Goal: Use online tool/utility: Utilize a website feature to perform a specific function

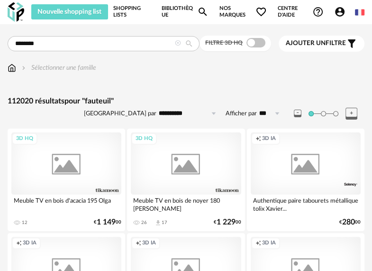
type input "********"
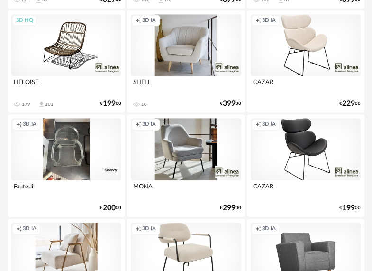
scroll to position [332, 0]
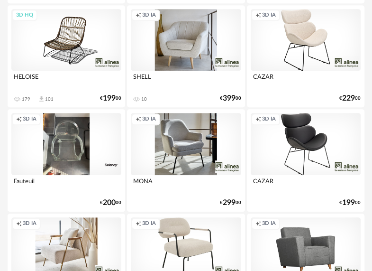
click at [185, 153] on div "Creation icon 3D IA" at bounding box center [186, 144] width 110 height 62
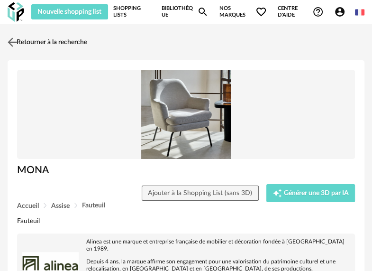
click at [18, 40] on img at bounding box center [13, 42] width 14 height 14
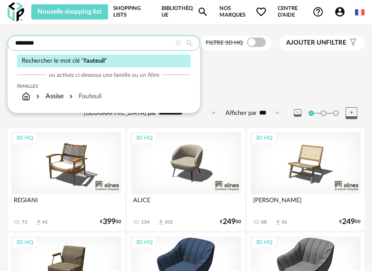
click at [112, 42] on input "********" at bounding box center [104, 43] width 192 height 15
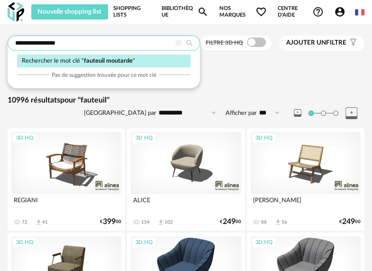
type input "**********"
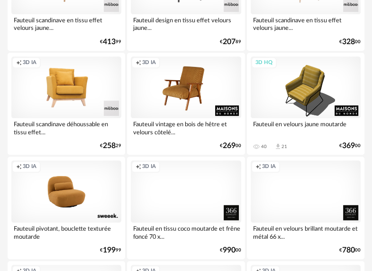
scroll to position [284, 0]
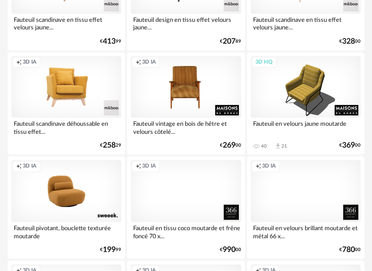
click at [178, 100] on div "Creation icon 3D IA" at bounding box center [186, 87] width 110 height 62
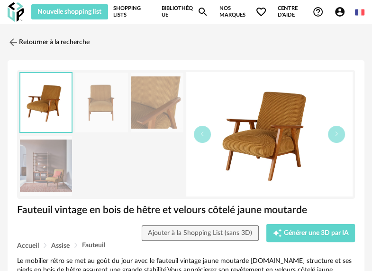
click at [105, 102] on img at bounding box center [101, 103] width 52 height 60
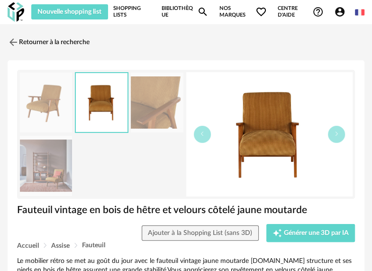
click at [140, 108] on img at bounding box center [157, 103] width 52 height 60
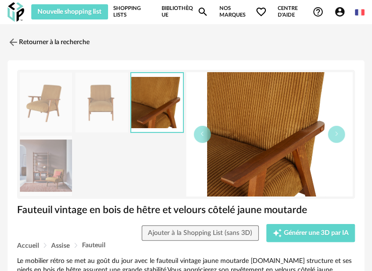
click at [64, 162] on img at bounding box center [46, 166] width 52 height 60
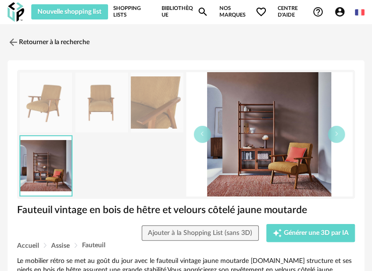
click at [48, 114] on img at bounding box center [46, 103] width 52 height 60
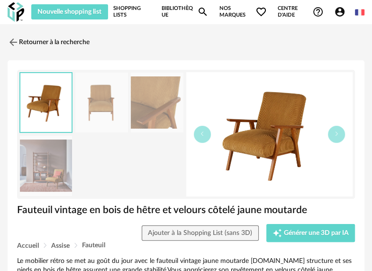
click at [203, 10] on icon "Magnify icon" at bounding box center [202, 11] width 11 height 11
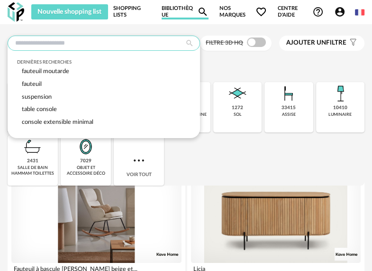
click at [93, 47] on input "text" at bounding box center [104, 43] width 192 height 15
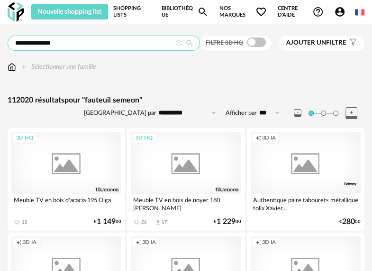
type input "**********"
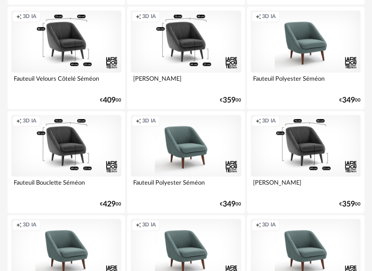
scroll to position [190, 0]
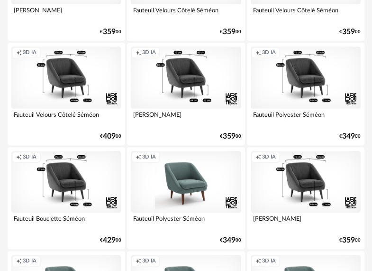
click at [293, 71] on div "Creation icon 3D IA" at bounding box center [306, 77] width 110 height 62
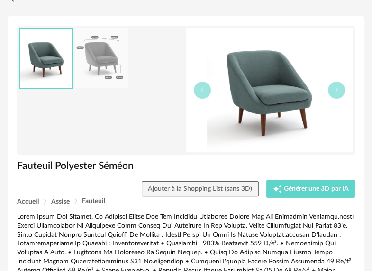
scroll to position [47, 0]
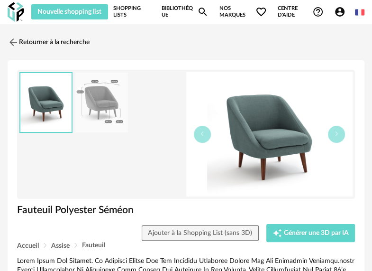
click at [121, 8] on link "Shopping Lists" at bounding box center [132, 11] width 38 height 15
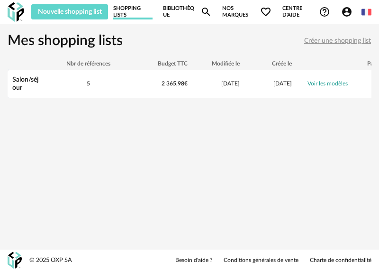
click at [205, 9] on icon "Magnify icon" at bounding box center [205, 11] width 11 height 11
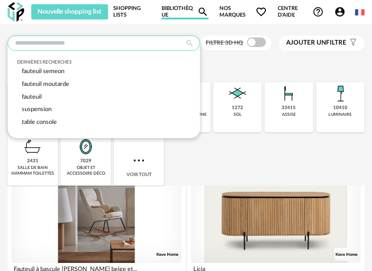
click at [116, 46] on input "text" at bounding box center [104, 43] width 192 height 15
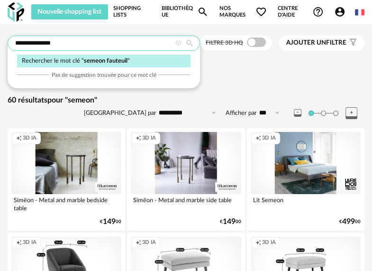
type input "**********"
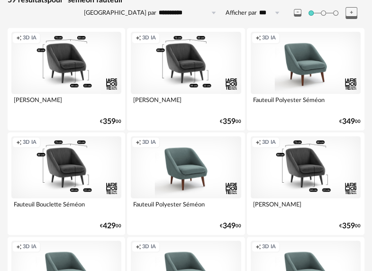
scroll to position [95, 0]
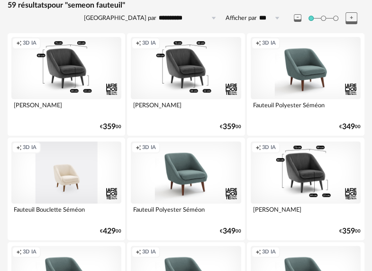
click at [70, 187] on div "Creation icon 3D IA" at bounding box center [66, 172] width 110 height 62
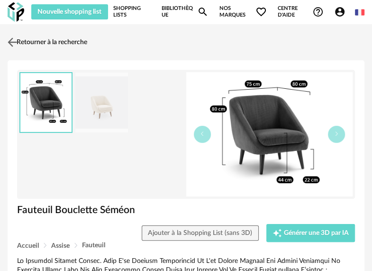
click at [19, 44] on link "Retourner à la recherche" at bounding box center [46, 42] width 82 height 21
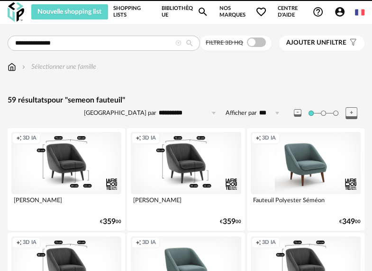
scroll to position [95, 0]
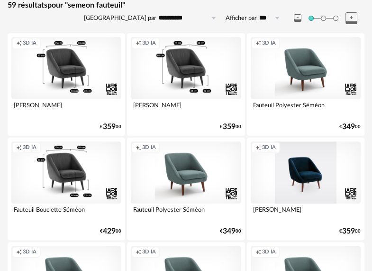
click at [291, 163] on div "Creation icon 3D IA" at bounding box center [306, 172] width 110 height 62
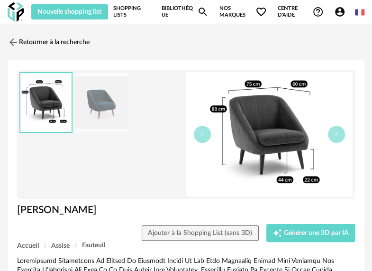
click at [113, 104] on img at bounding box center [101, 103] width 52 height 60
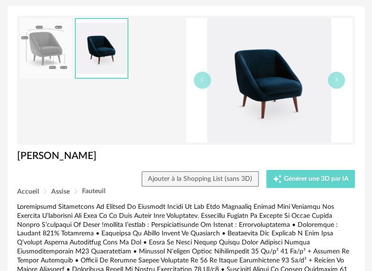
scroll to position [36, 0]
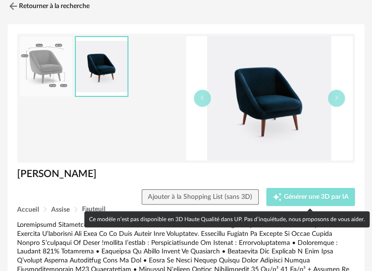
click at [307, 197] on span "Générer une 3D par IA" at bounding box center [316, 196] width 65 height 7
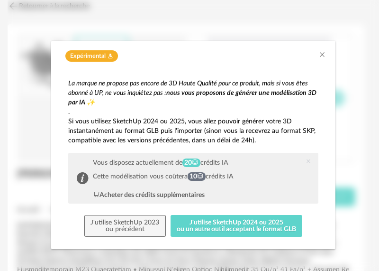
click at [252, 33] on div "Expérimental Flask icon La marque ne propose pas encore de 3D Haute Qualité pou…" at bounding box center [194, 135] width 372 height 271
click at [319, 56] on icon "Close" at bounding box center [323, 55] width 8 height 8
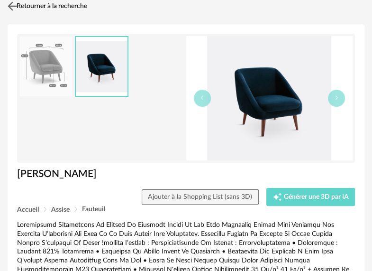
click at [17, 9] on img at bounding box center [13, 6] width 14 height 14
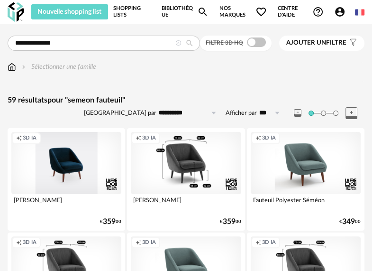
click at [73, 151] on div "Creation icon 3D IA" at bounding box center [66, 163] width 110 height 62
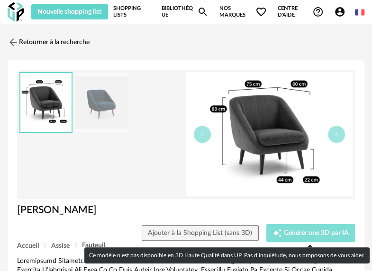
click at [306, 231] on span "Générer une 3D par IA" at bounding box center [316, 232] width 65 height 7
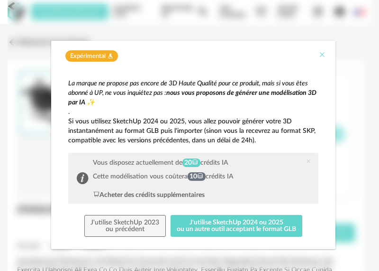
click at [320, 51] on icon "Close" at bounding box center [323, 55] width 8 height 8
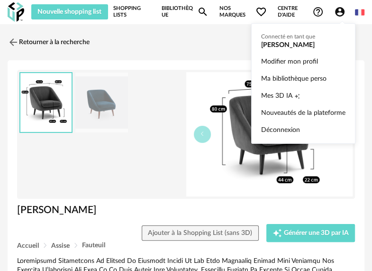
click at [340, 13] on icon "Account Circle icon" at bounding box center [339, 11] width 11 height 11
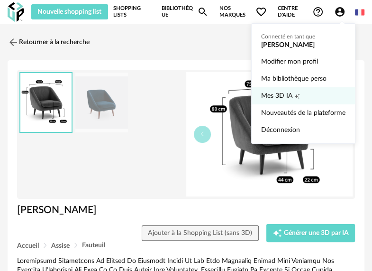
click at [284, 96] on span "Mes 3D IA" at bounding box center [276, 95] width 31 height 17
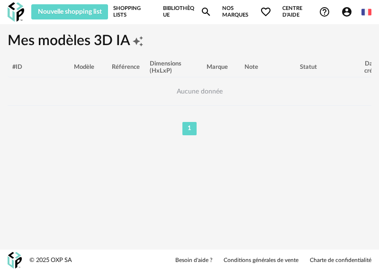
click at [345, 11] on icon "Account Circle icon" at bounding box center [346, 11] width 9 height 9
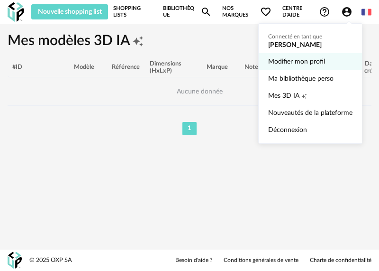
click at [305, 57] on link "Modifier mon profil" at bounding box center [310, 61] width 84 height 17
